Goal: Task Accomplishment & Management: Use online tool/utility

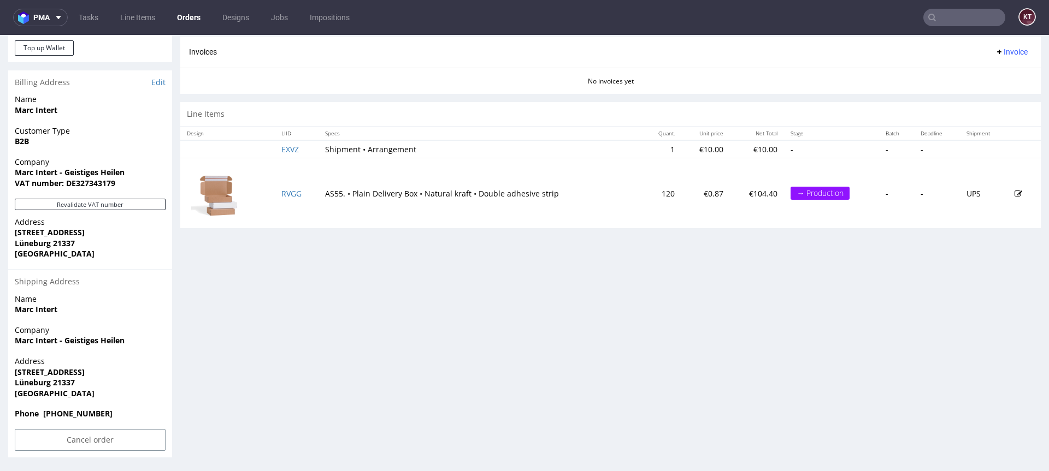
scroll to position [3, 0]
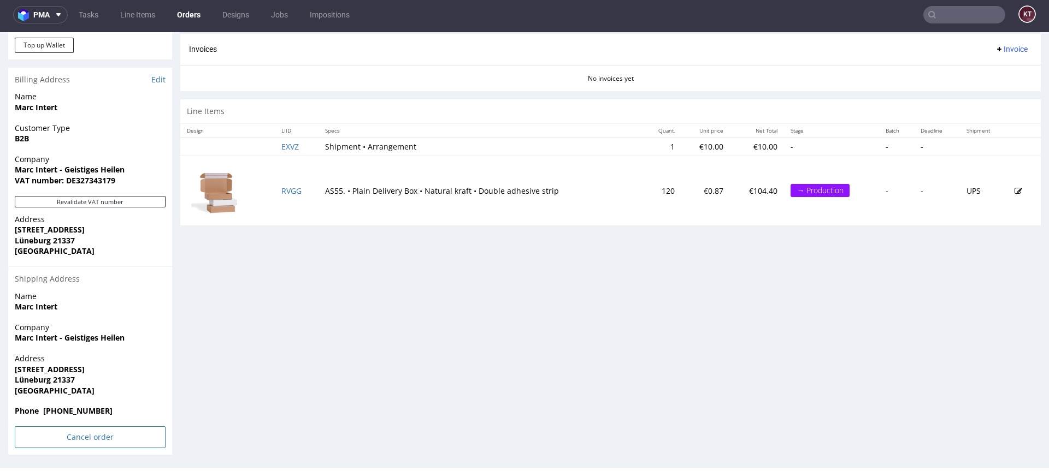
click at [135, 441] on input "Cancel order" at bounding box center [90, 438] width 151 height 22
click at [71, 406] on link "Yes" at bounding box center [73, 407] width 31 height 16
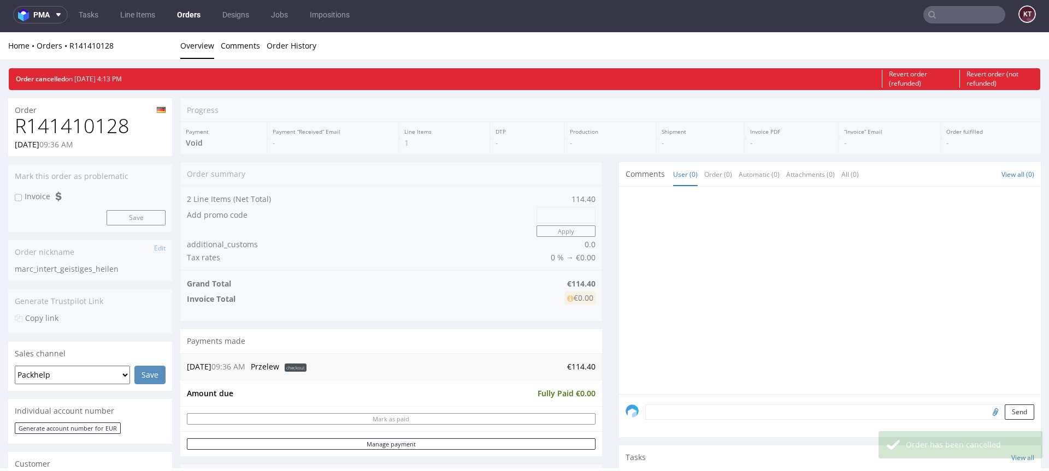
scroll to position [0, 0]
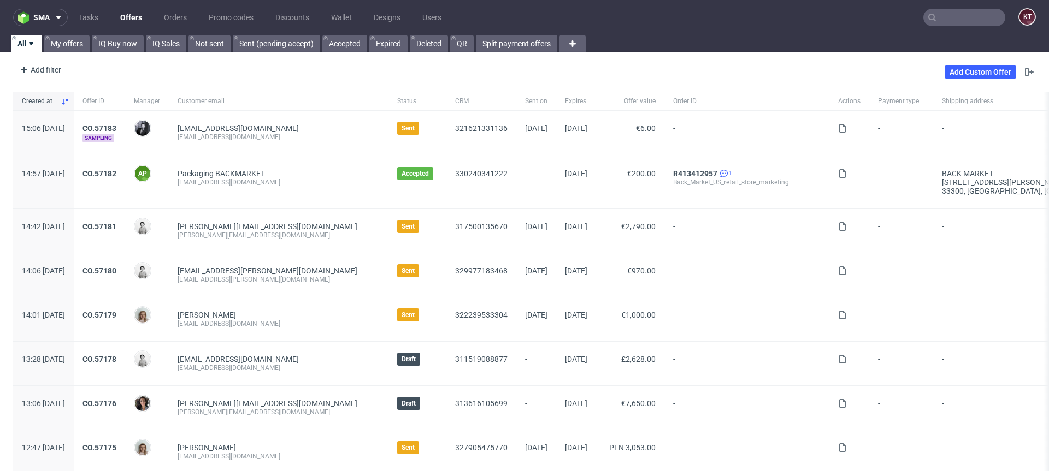
click at [231, 80] on div "Add filter Hide filters Clear all Add Custom Offer" at bounding box center [524, 72] width 1049 height 31
drag, startPoint x: 293, startPoint y: 138, endPoint x: 205, endPoint y: 137, distance: 88.5
click at [205, 137] on div "[EMAIL_ADDRESS][DOMAIN_NAME] [PERSON_NAME][EMAIL_ADDRESS][DOMAIN_NAME]" at bounding box center [279, 133] width 220 height 45
copy div "[EMAIL_ADDRESS][DOMAIN_NAME]"
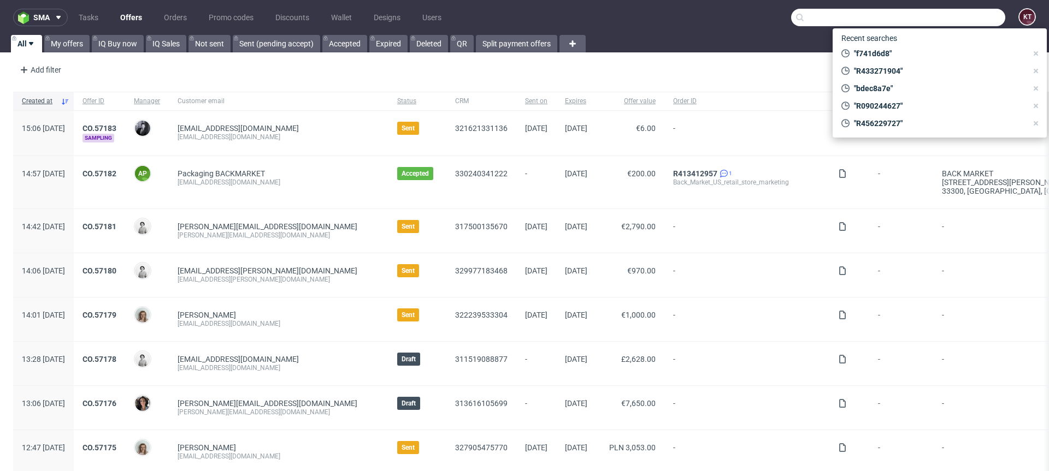
click at [965, 22] on input "text" at bounding box center [898, 17] width 214 height 17
paste input "[EMAIL_ADDRESS][DOMAIN_NAME]"
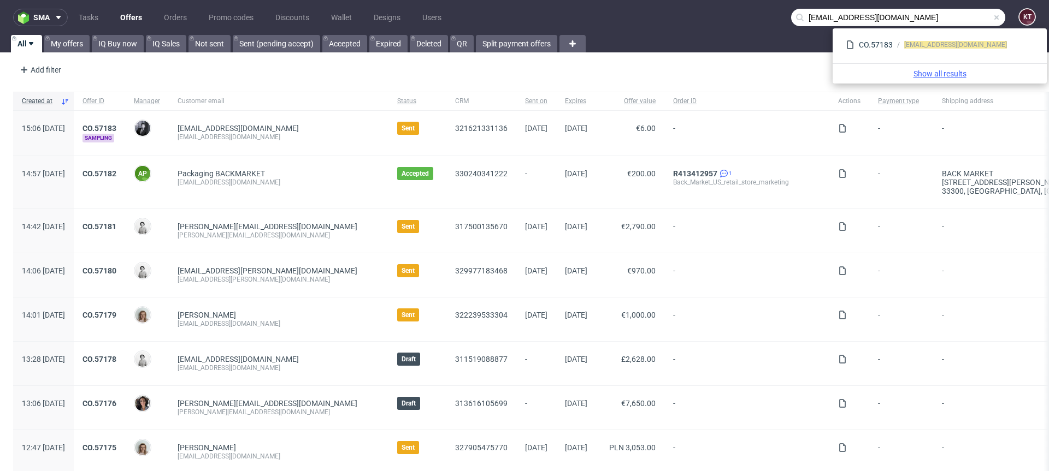
type input "[EMAIL_ADDRESS][DOMAIN_NAME]"
click at [948, 77] on link "Show all results" at bounding box center [939, 73] width 205 height 11
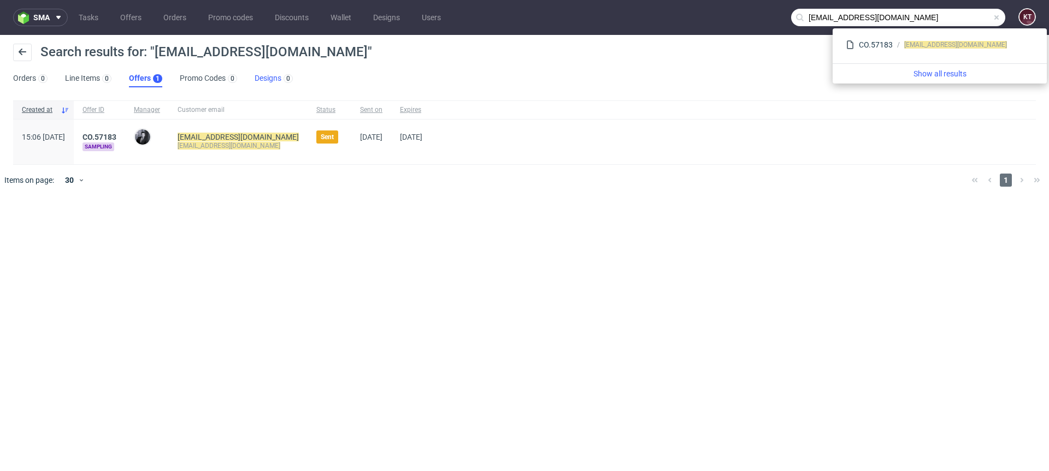
click at [263, 79] on link "Designs 0" at bounding box center [274, 78] width 38 height 17
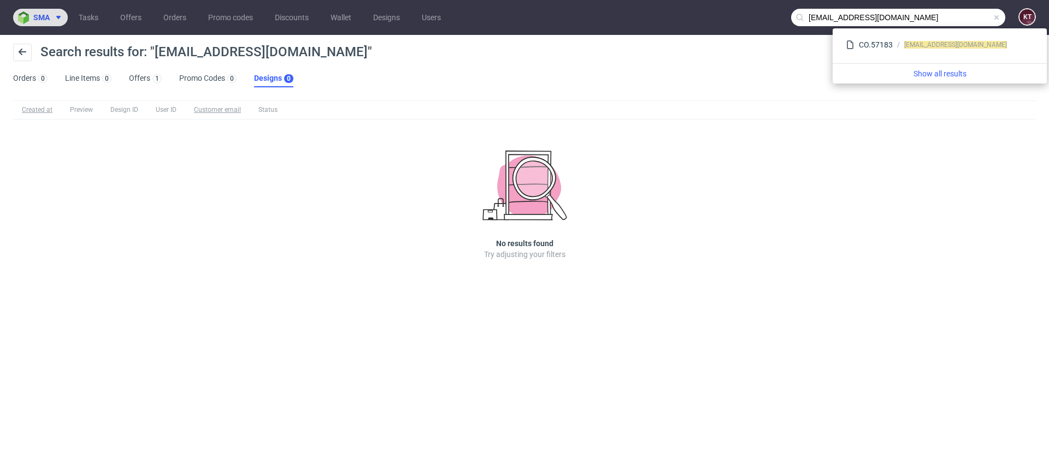
click at [56, 16] on use at bounding box center [58, 17] width 4 height 3
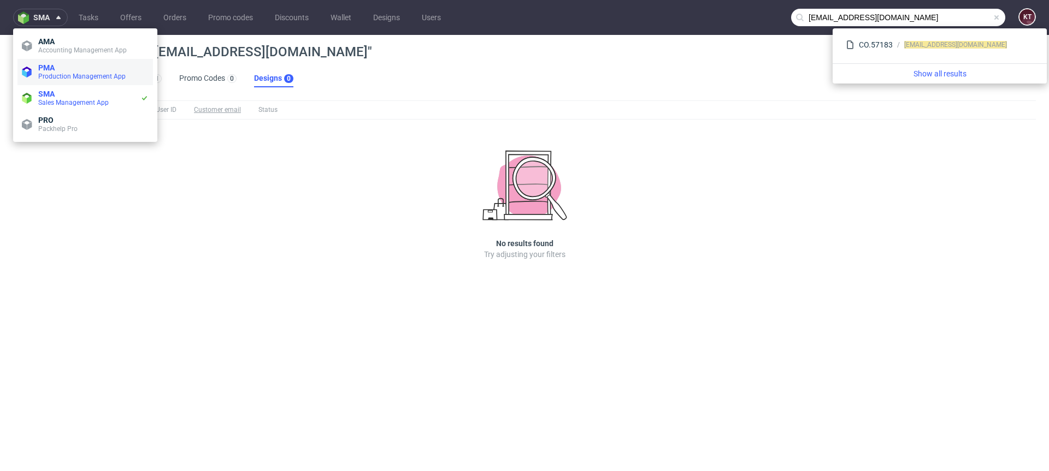
click at [68, 69] on span "PMA" at bounding box center [93, 67] width 110 height 9
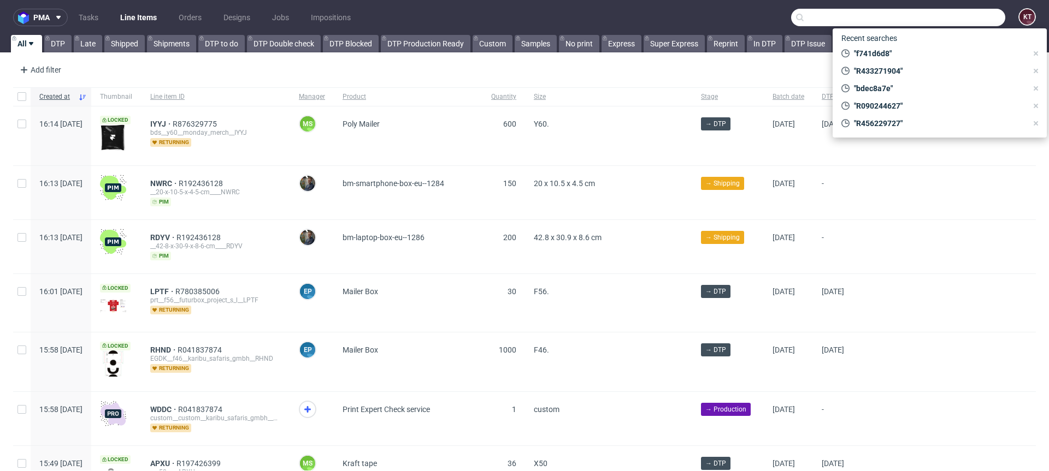
click at [946, 15] on input "text" at bounding box center [898, 17] width 214 height 17
paste input "[EMAIL_ADDRESS][DOMAIN_NAME]"
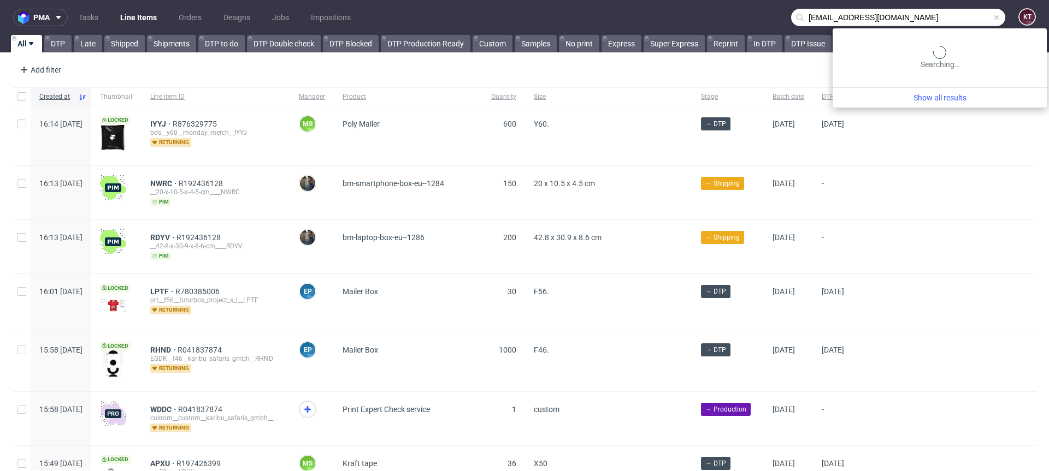
type input "[EMAIL_ADDRESS][DOMAIN_NAME]"
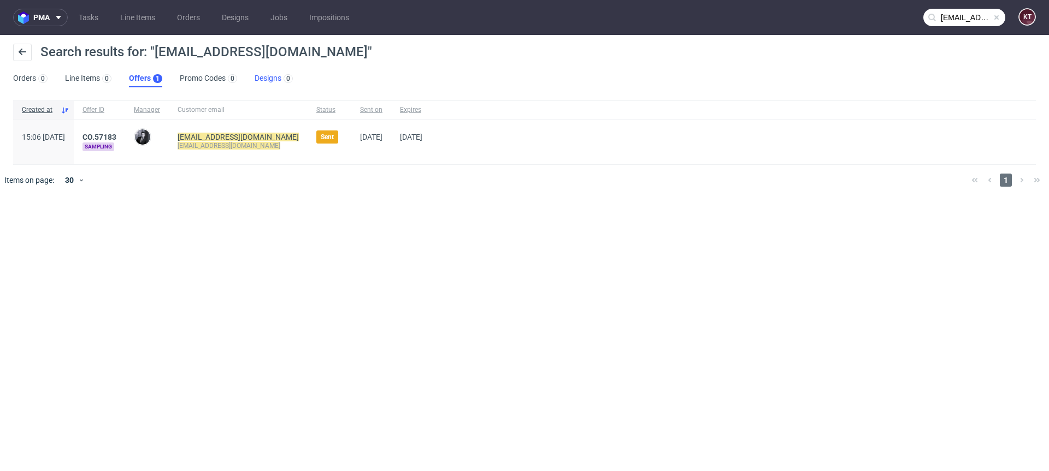
click at [273, 79] on link "Designs 0" at bounding box center [274, 78] width 38 height 17
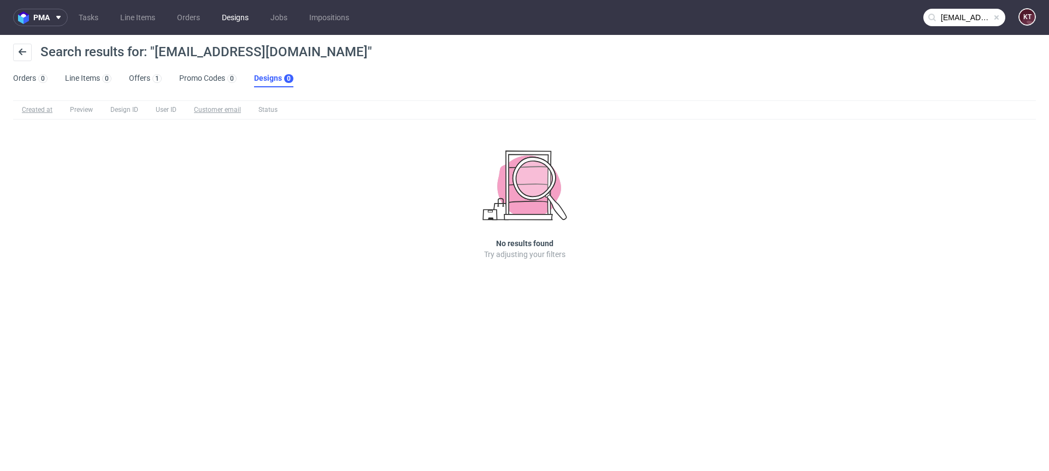
click at [238, 22] on link "Designs" at bounding box center [235, 17] width 40 height 17
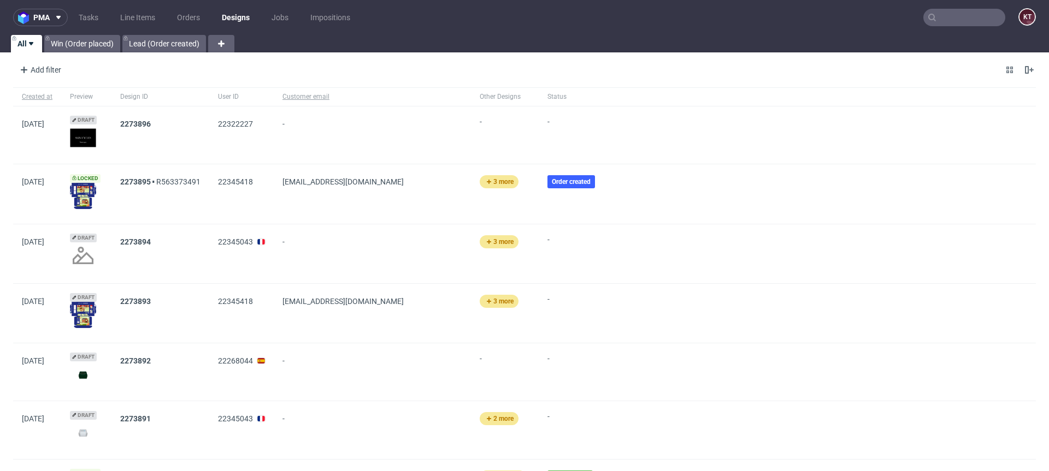
click at [964, 19] on input "text" at bounding box center [964, 17] width 82 height 17
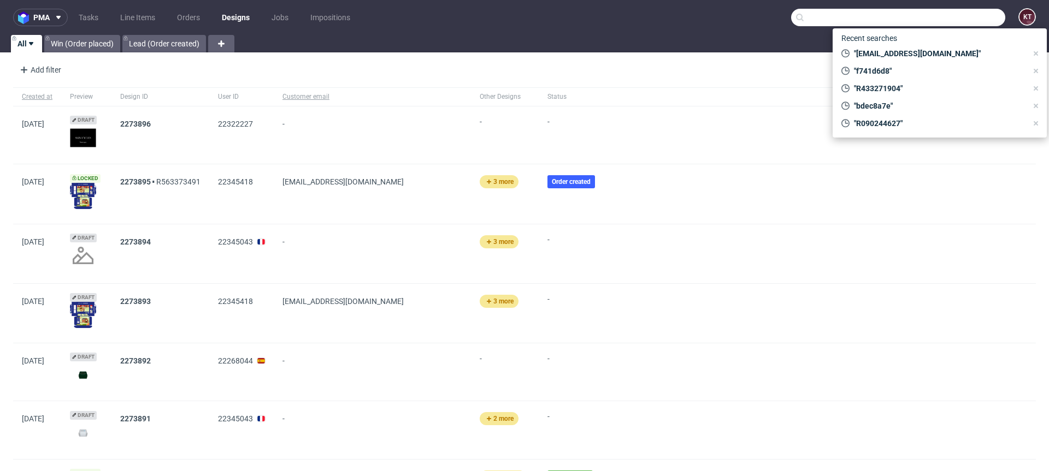
paste input "[URL][DOMAIN_NAME]"
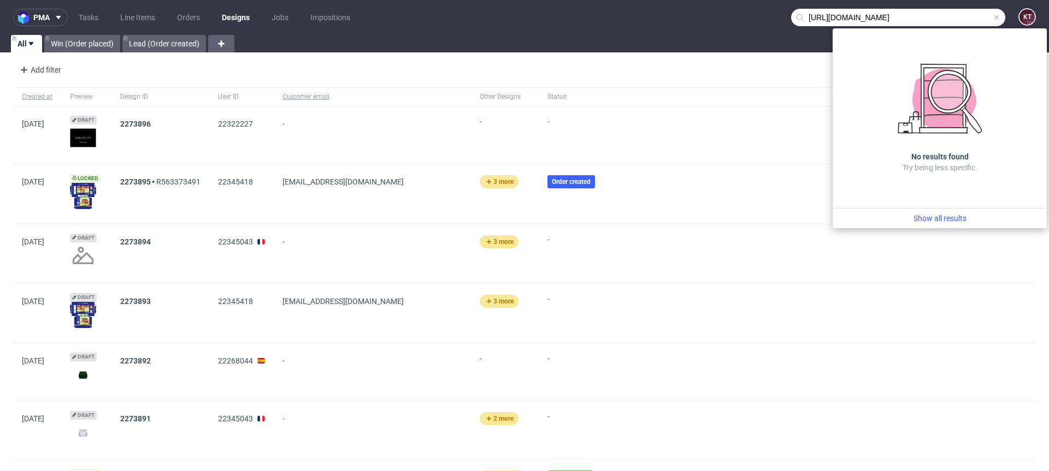
click at [966, 13] on input "[URL][DOMAIN_NAME]" at bounding box center [898, 17] width 214 height 17
paste input "[EMAIL_ADDRESS][DOMAIN_NAME]"
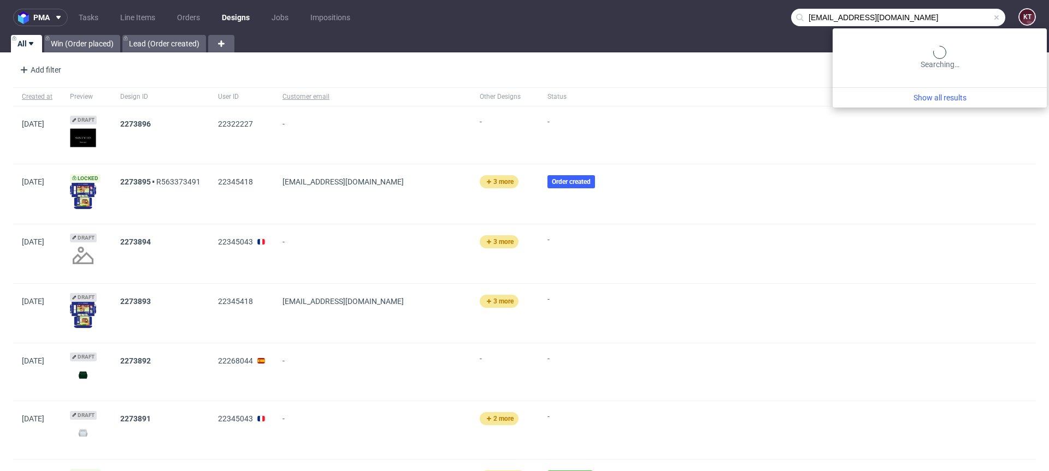
type input "[EMAIL_ADDRESS][DOMAIN_NAME]"
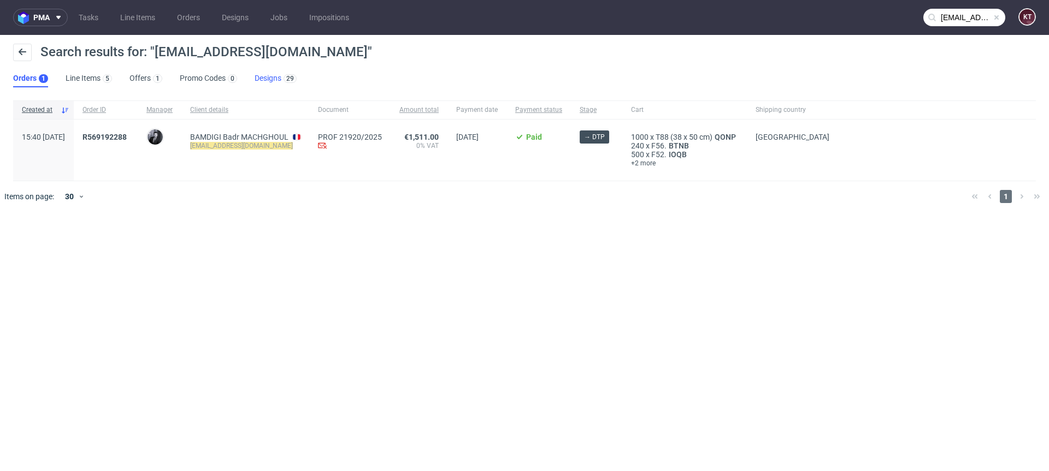
click at [281, 79] on link "Designs 29" at bounding box center [276, 78] width 42 height 17
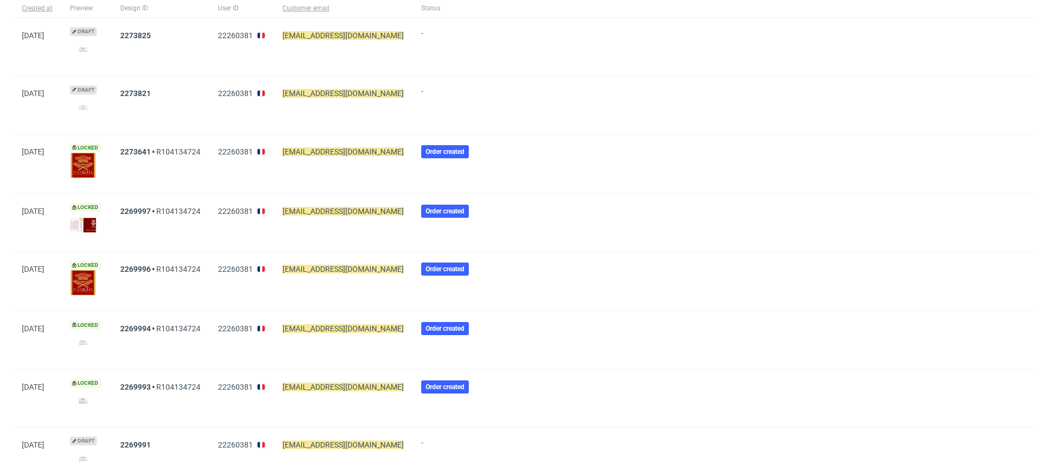
scroll to position [76, 0]
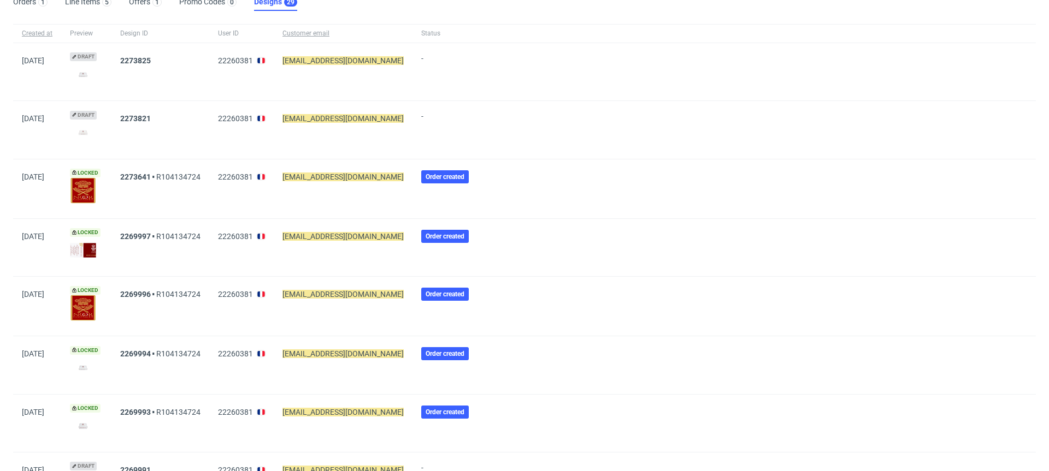
click at [96, 250] on img at bounding box center [83, 250] width 26 height 15
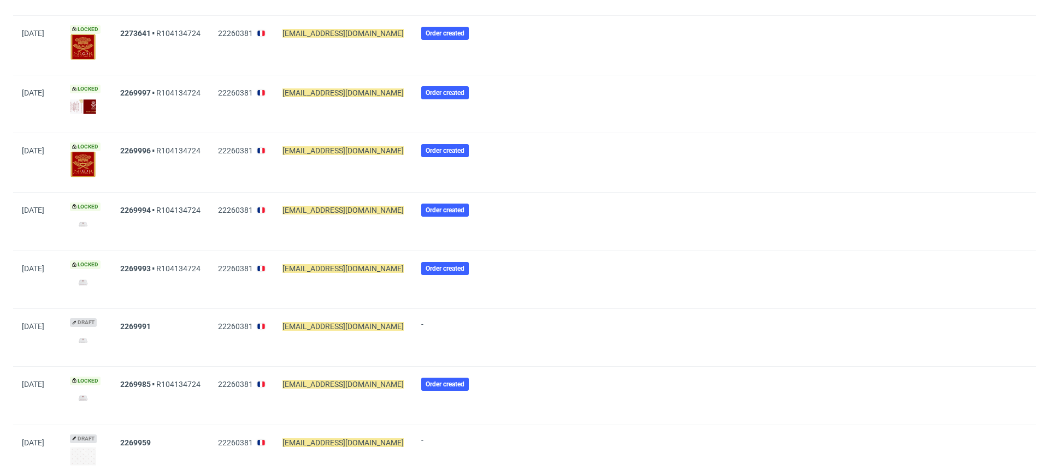
scroll to position [221, 0]
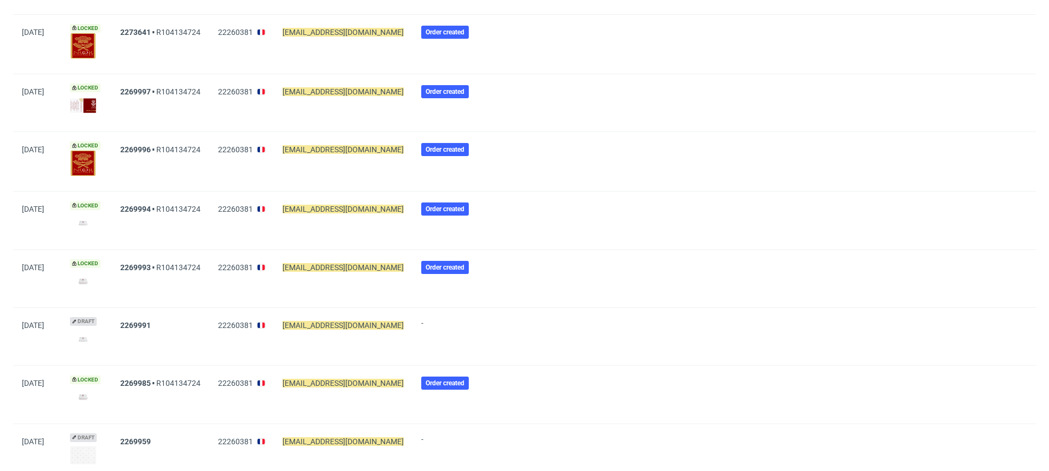
click at [96, 336] on img at bounding box center [83, 339] width 26 height 15
click at [141, 149] on link "2269996" at bounding box center [135, 149] width 31 height 9
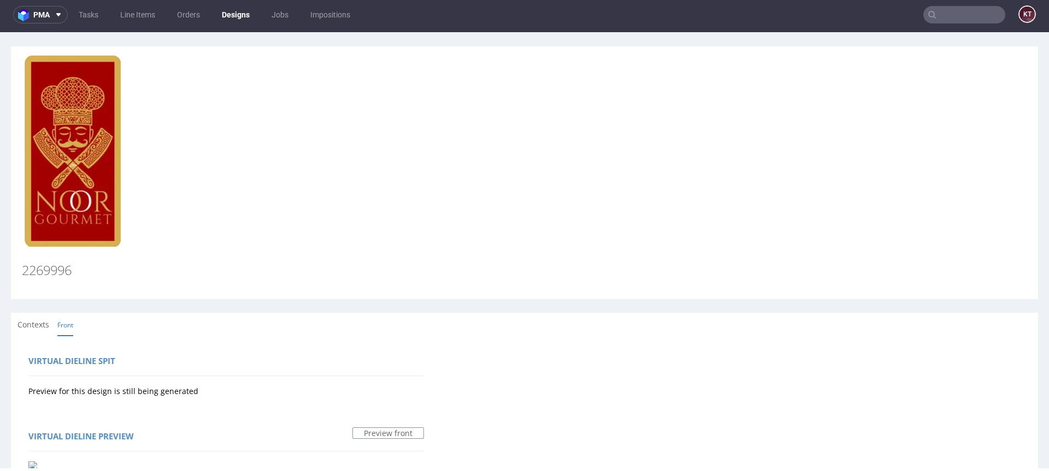
type input "[EMAIL_ADDRESS][DOMAIN_NAME]"
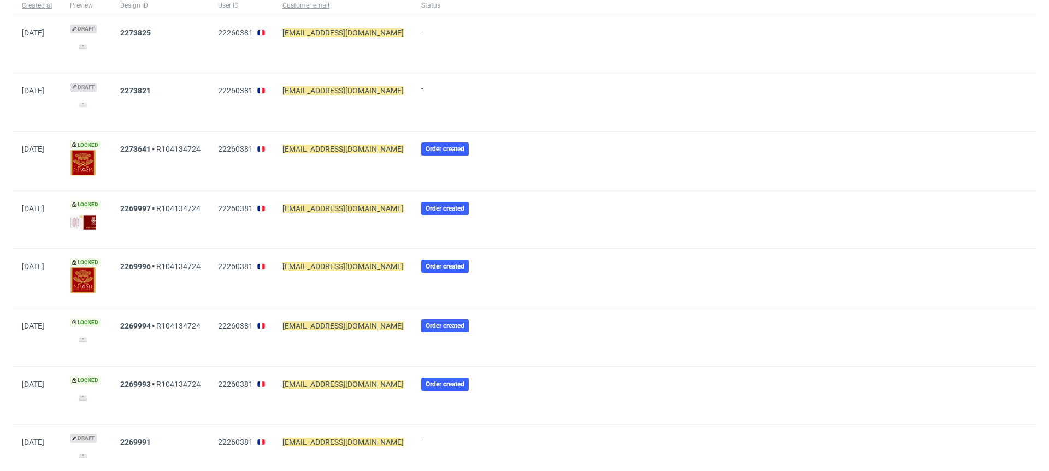
scroll to position [190, 0]
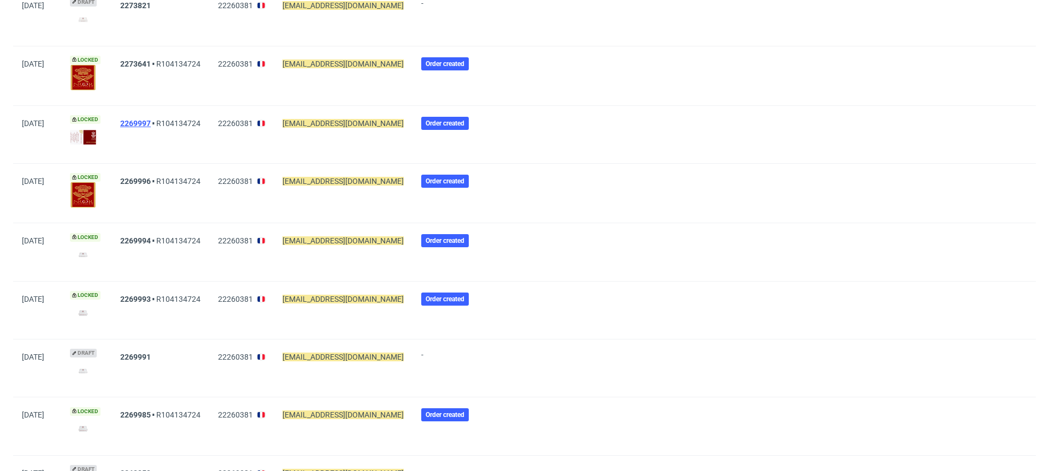
click at [142, 125] on link "2269997" at bounding box center [135, 123] width 31 height 9
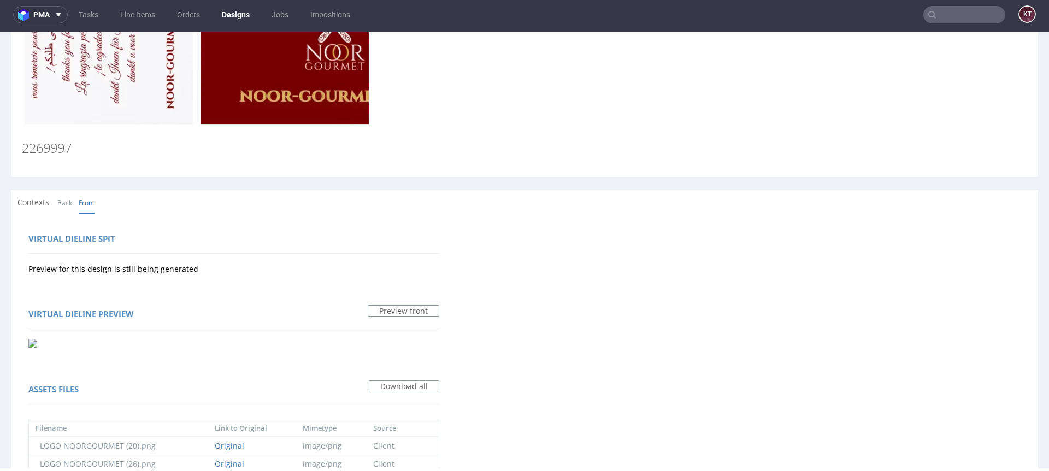
scroll to position [145, 0]
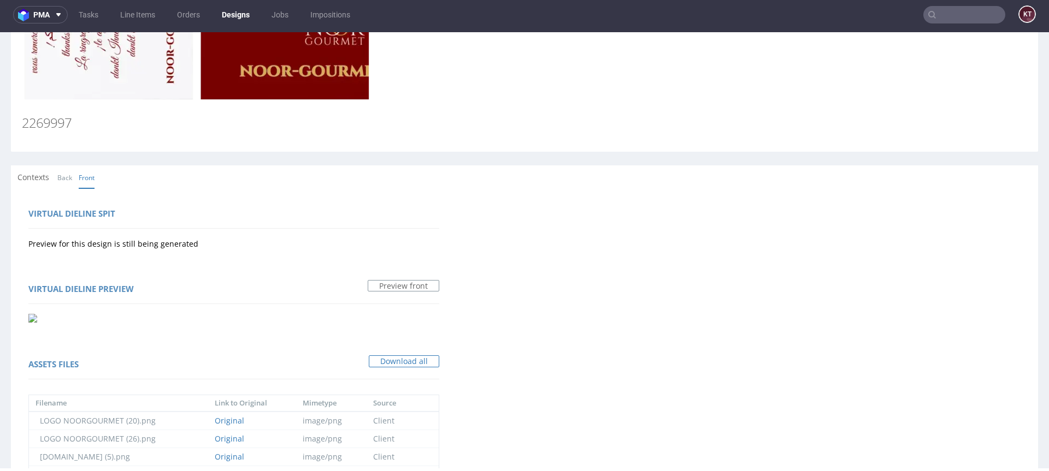
click at [413, 363] on link "Download all" at bounding box center [404, 362] width 70 height 12
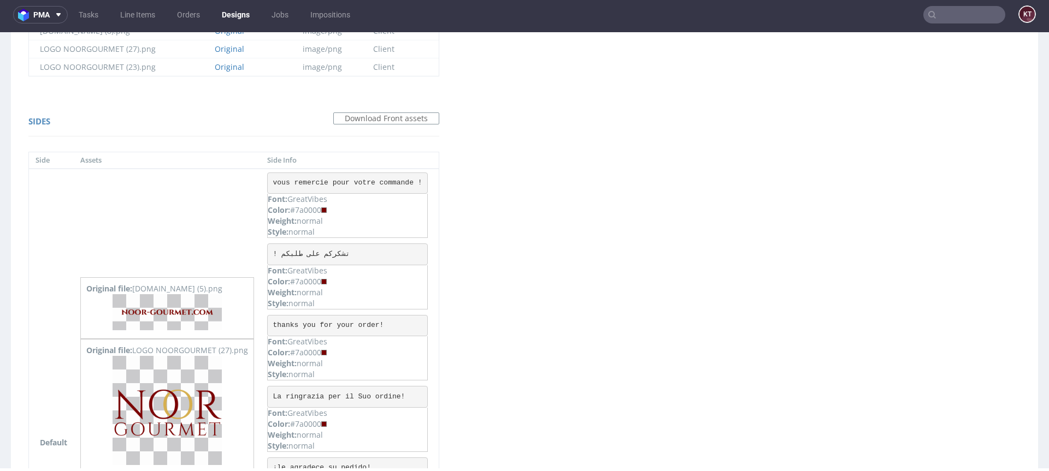
scroll to position [506, 0]
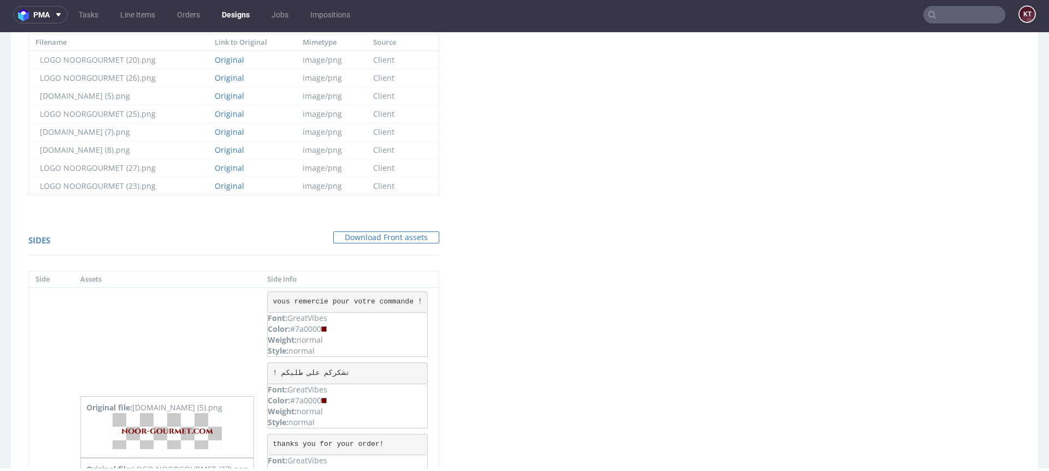
click at [392, 241] on link "Download Front assets" at bounding box center [386, 238] width 106 height 12
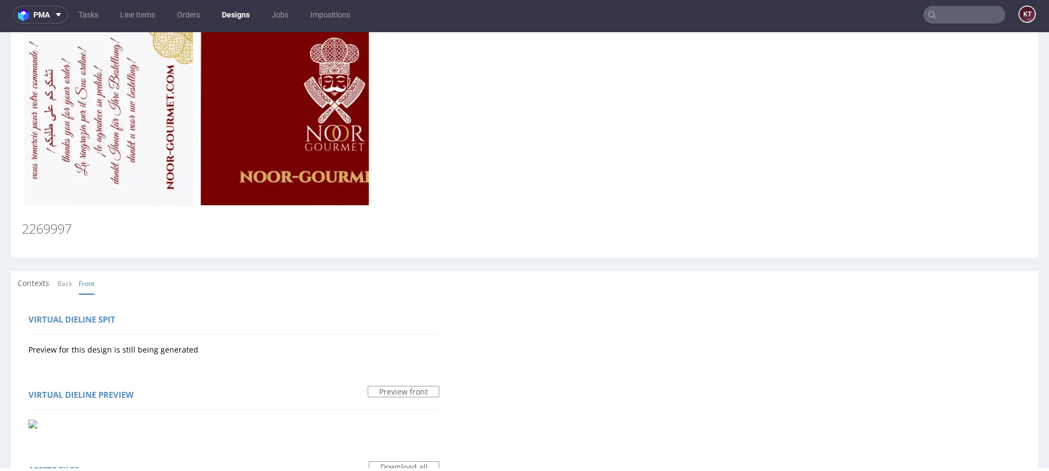
scroll to position [0, 0]
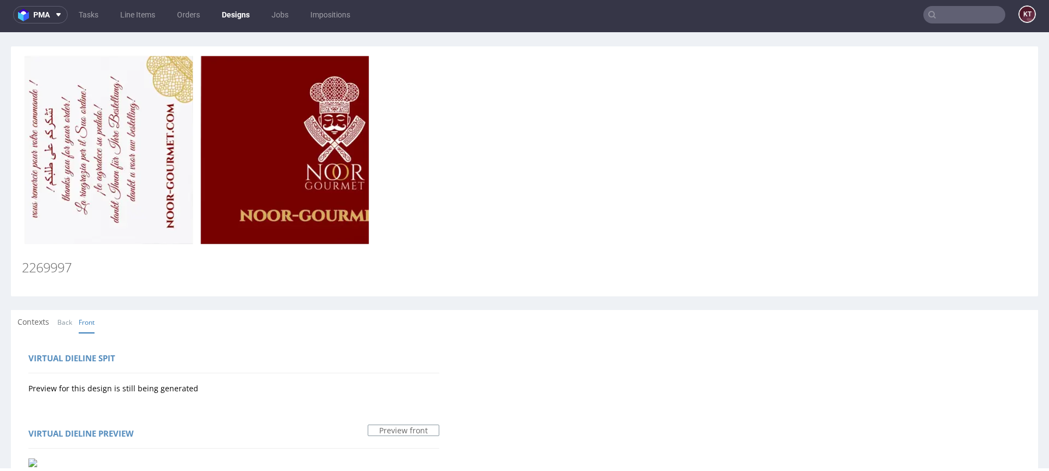
click at [615, 212] on link at bounding box center [524, 150] width 1005 height 194
